Goal: Task Accomplishment & Management: Use online tool/utility

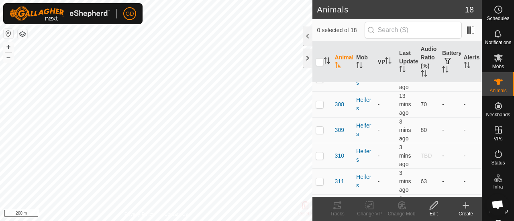
scroll to position [201, 0]
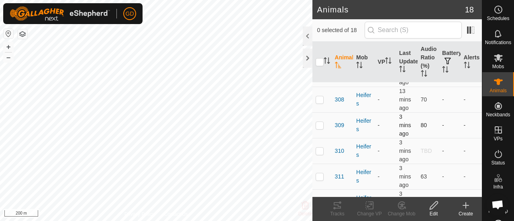
click at [322, 126] on p-checkbox at bounding box center [320, 125] width 8 height 6
checkbox input "true"
click at [337, 204] on icon at bounding box center [338, 206] width 10 height 10
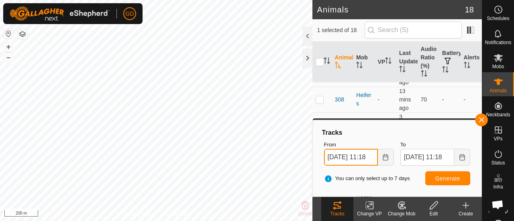
click at [333, 155] on input "[DATE] 11:18" at bounding box center [351, 157] width 54 height 17
type input "[DATE] 11:18"
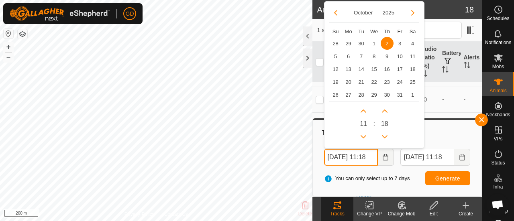
click at [371, 158] on input "[DATE] 11:18" at bounding box center [351, 157] width 54 height 17
click at [434, 174] on button "Generate" at bounding box center [447, 178] width 45 height 14
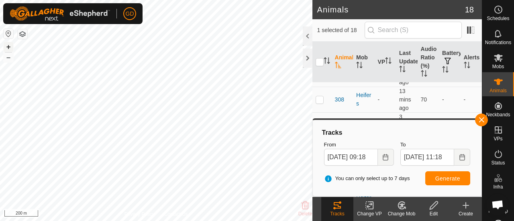
click at [8, 48] on button "+" at bounding box center [9, 47] width 10 height 10
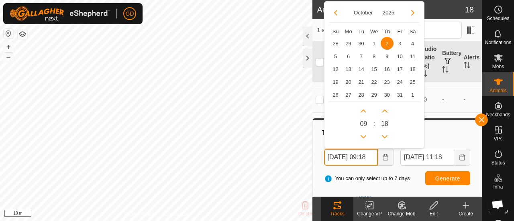
click at [371, 155] on input "[DATE] 09:18" at bounding box center [351, 157] width 54 height 17
click at [363, 138] on button "Previous Hour" at bounding box center [363, 137] width 13 height 13
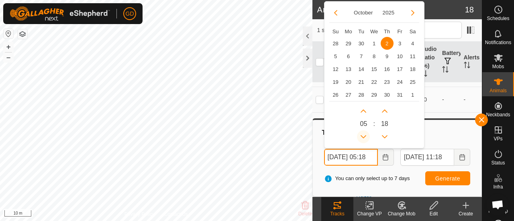
click at [363, 138] on button "Previous Hour" at bounding box center [363, 137] width 13 height 13
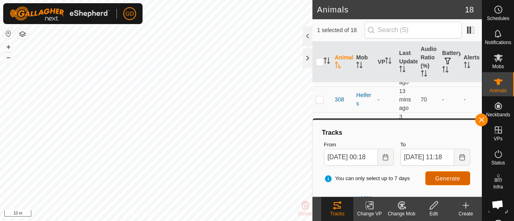
click at [441, 176] on span "Generate" at bounding box center [447, 178] width 25 height 6
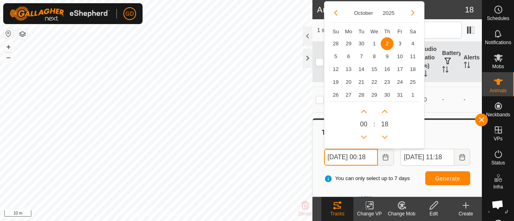
click at [368, 158] on input "[DATE] 00:18" at bounding box center [351, 157] width 54 height 17
click at [363, 137] on button "Previous Hour" at bounding box center [363, 137] width 13 height 13
type input "[DATE] 23:18"
click at [363, 137] on button "Previous Hour" at bounding box center [363, 137] width 13 height 13
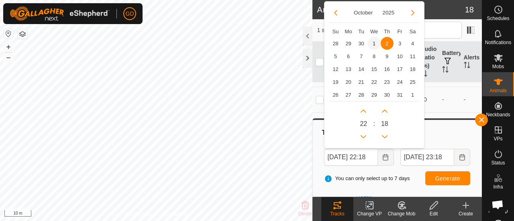
click at [373, 42] on span "1" at bounding box center [374, 43] width 13 height 13
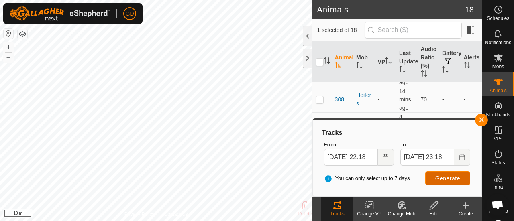
scroll to position [0, 0]
click at [445, 175] on button "Generate" at bounding box center [447, 178] width 45 height 14
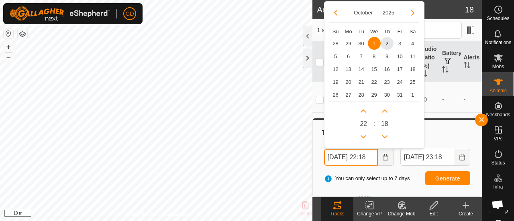
click at [369, 159] on input "[DATE] 22:18" at bounding box center [351, 157] width 54 height 17
drag, startPoint x: 371, startPoint y: 157, endPoint x: 363, endPoint y: 156, distance: 8.1
click at [363, 156] on input "[DATE] 22:18" at bounding box center [351, 157] width 54 height 17
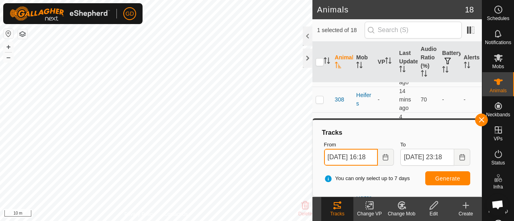
type input "[DATE] 16:18"
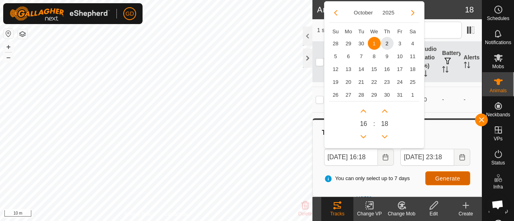
scroll to position [0, 0]
click at [445, 178] on span "Generate" at bounding box center [447, 178] width 25 height 6
